Goal: Browse casually

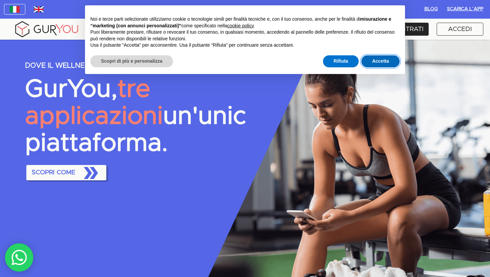
click at [383, 59] on button "Accetta" at bounding box center [381, 61] width 38 height 12
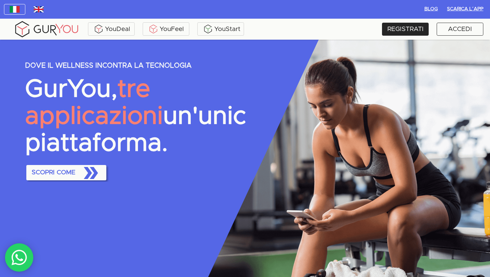
click at [304, 3] on div "BLOG Scarica l´App" at bounding box center [245, 9] width 488 height 16
